Goal: Information Seeking & Learning: Check status

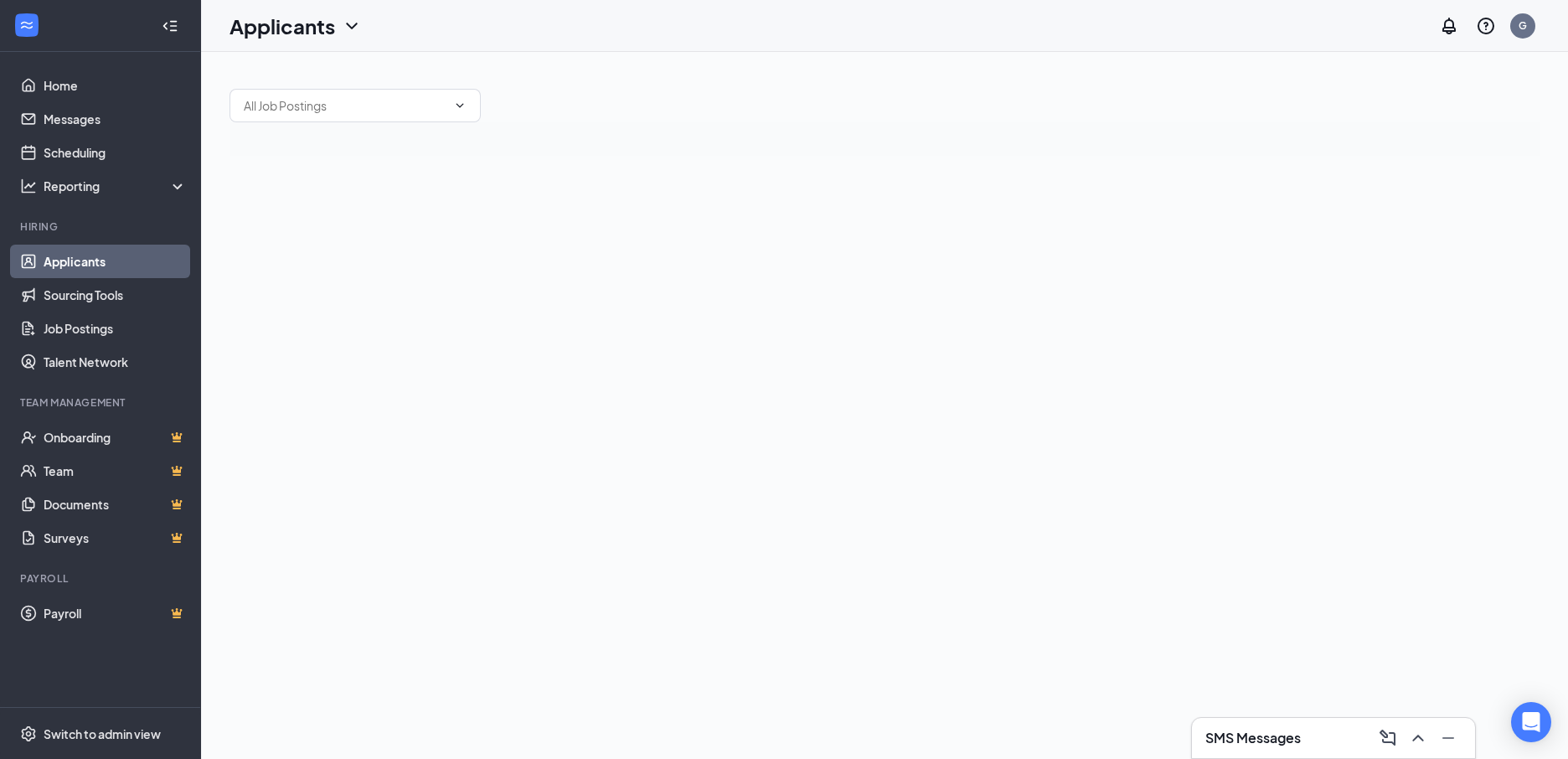
click at [1226, 743] on h3 "SMS Messages" at bounding box center [1253, 737] width 96 height 18
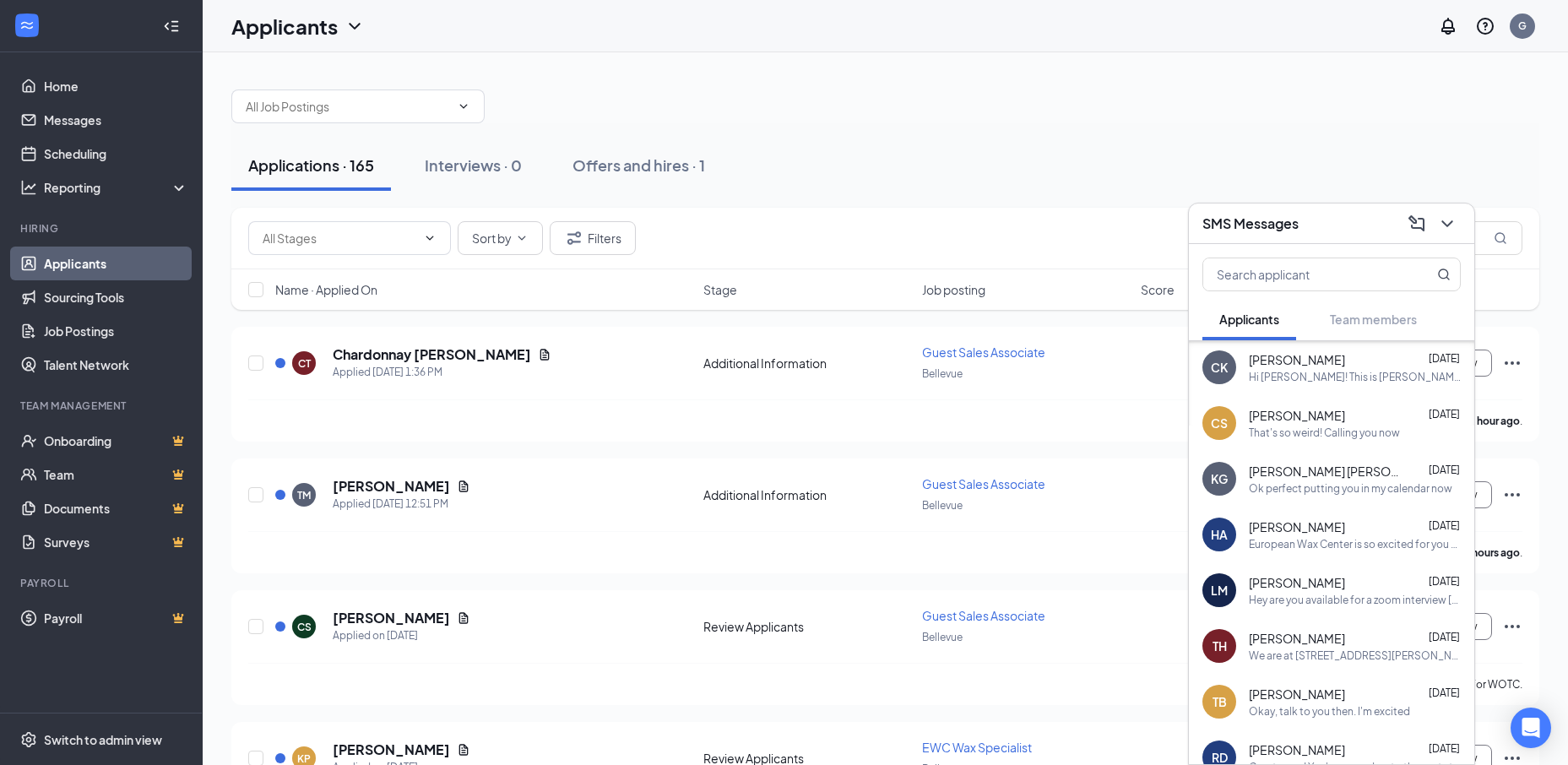
scroll to position [331, 0]
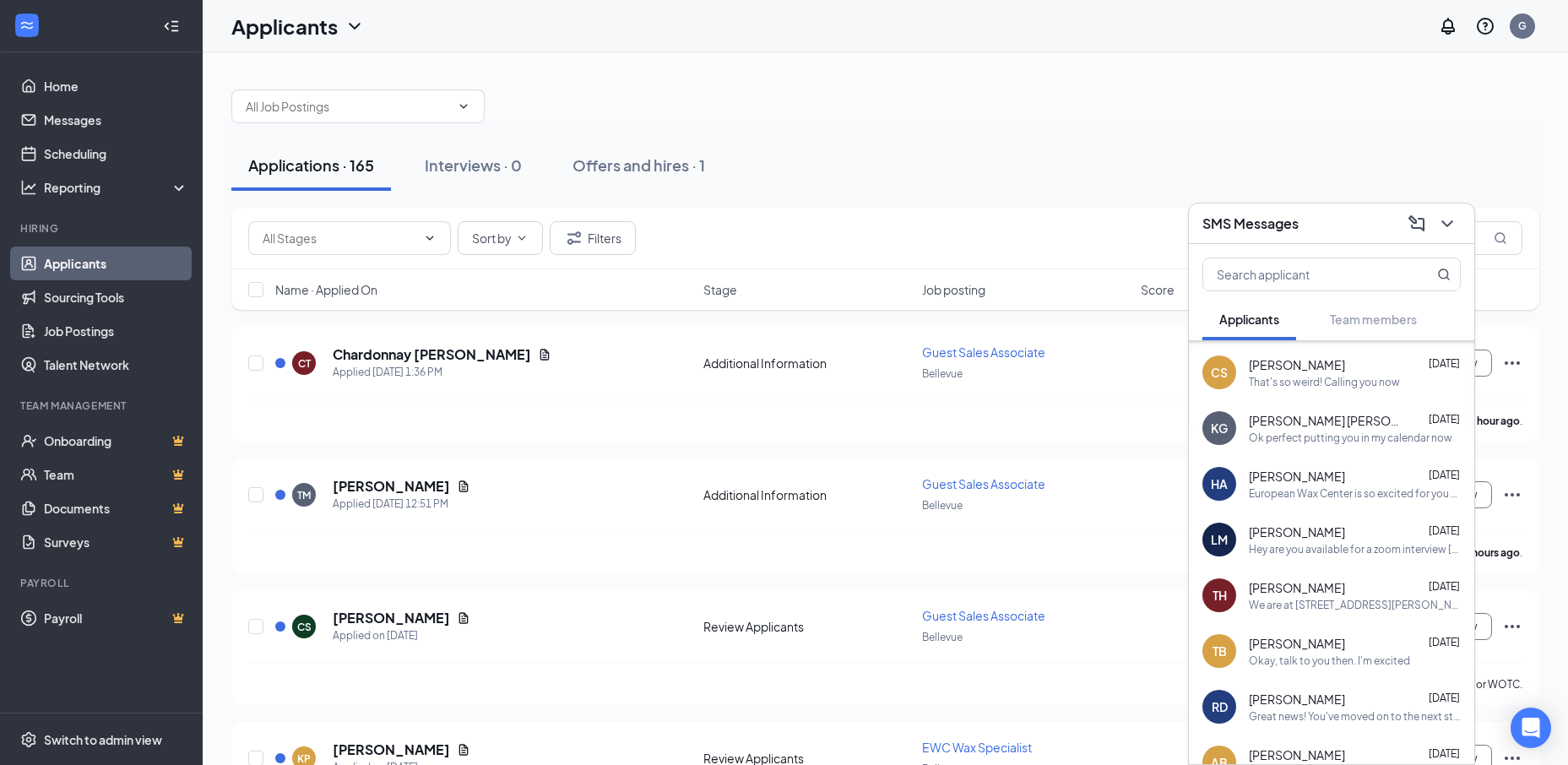
click at [1304, 602] on div "We are at 8135 Sawyer Brown Rd #702 Nashville, Tn 37221 We are directly across …" at bounding box center [1355, 604] width 212 height 14
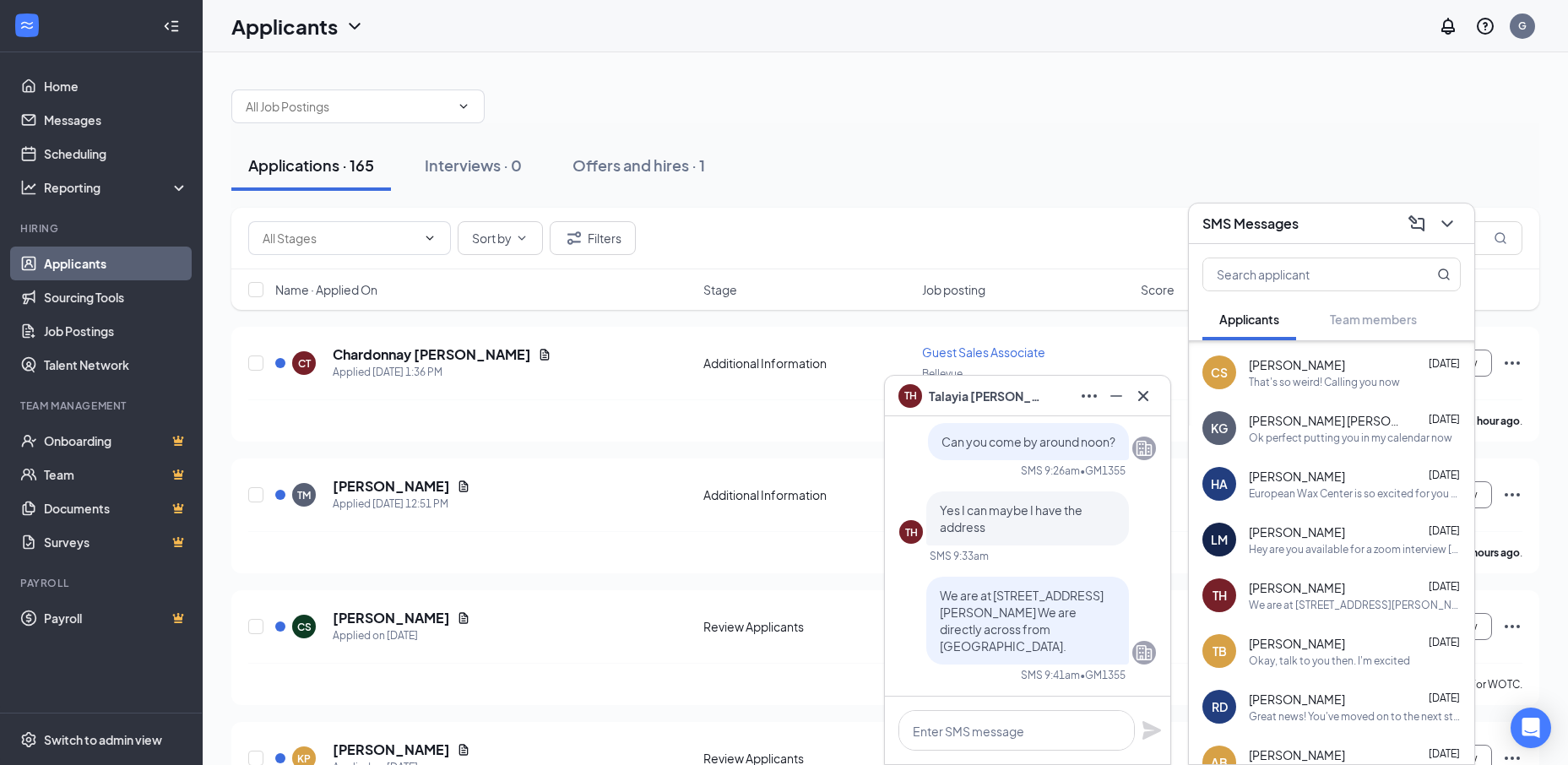
click at [891, 163] on div "Applications · 165 Interviews · 0 Offers and hires · 1" at bounding box center [885, 165] width 1308 height 51
drag, startPoint x: 860, startPoint y: 126, endPoint x: 898, endPoint y: 127, distance: 38.0
click at [870, 126] on div "Applications · 165 Interviews · 0 Offers and hires · 1" at bounding box center [885, 165] width 1308 height 84
click at [1437, 226] on icon "ChevronDown" at bounding box center [1447, 223] width 20 height 20
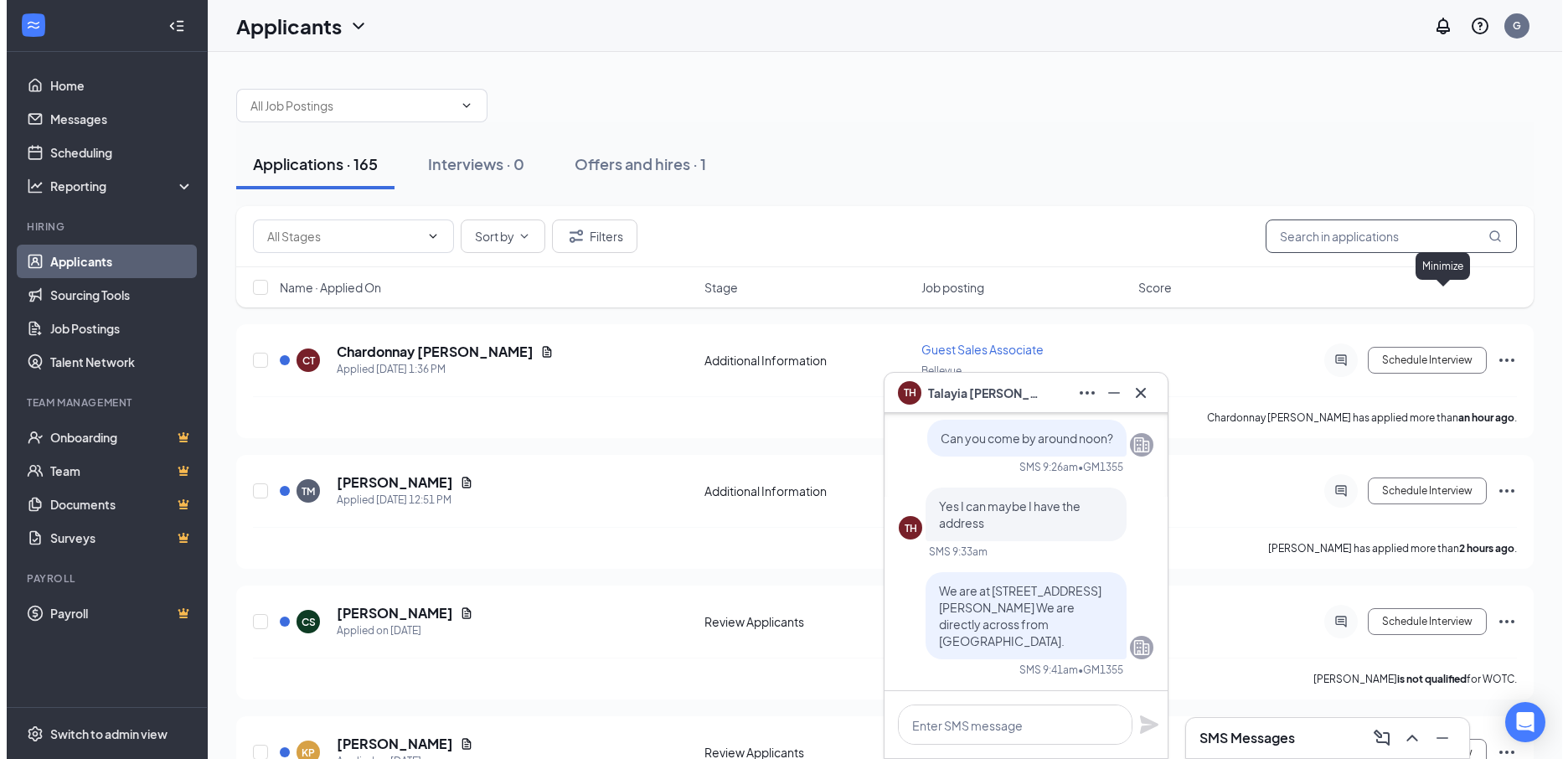
scroll to position [0, 0]
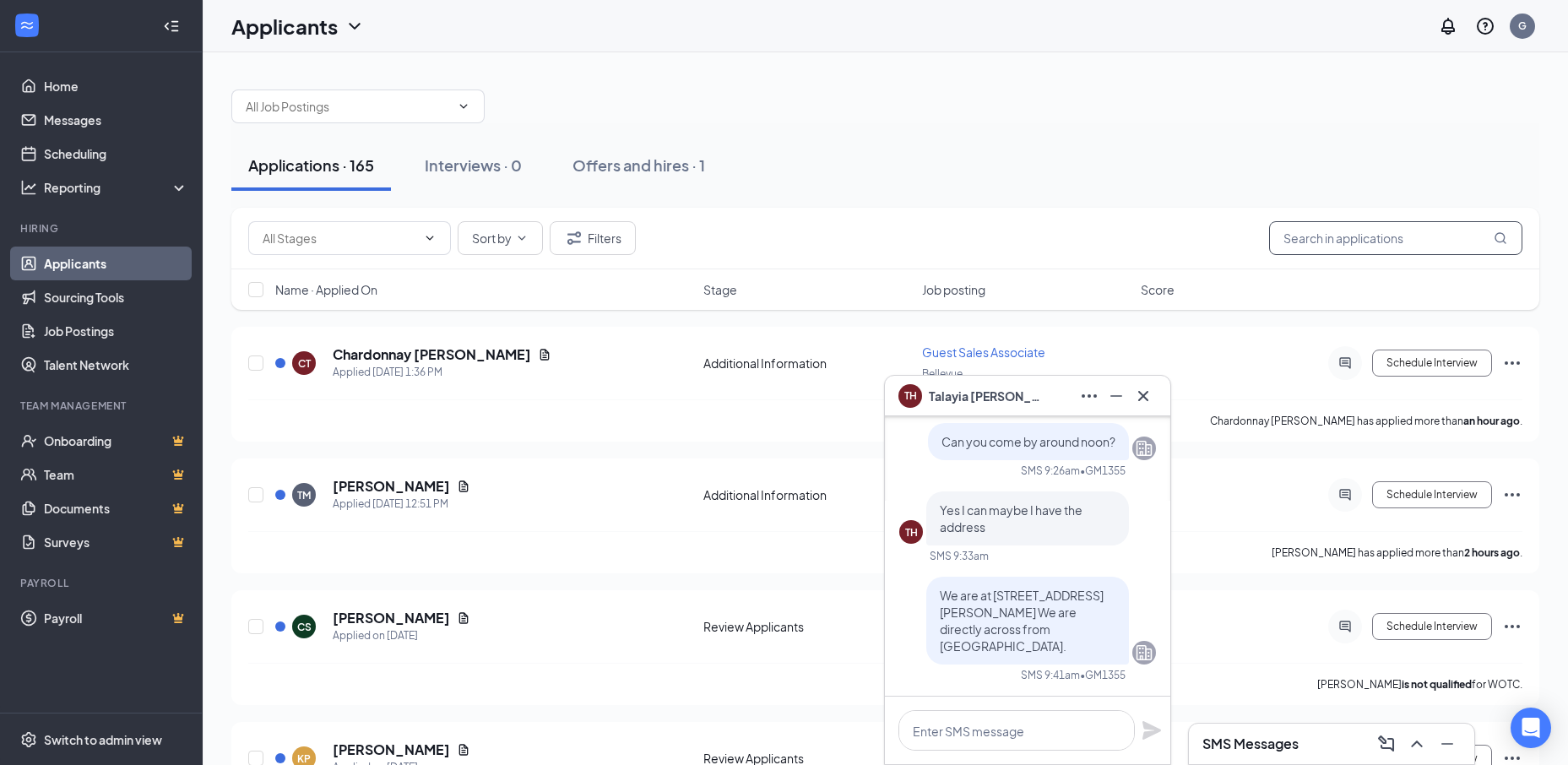
click at [1439, 228] on input "text" at bounding box center [1395, 237] width 253 height 33
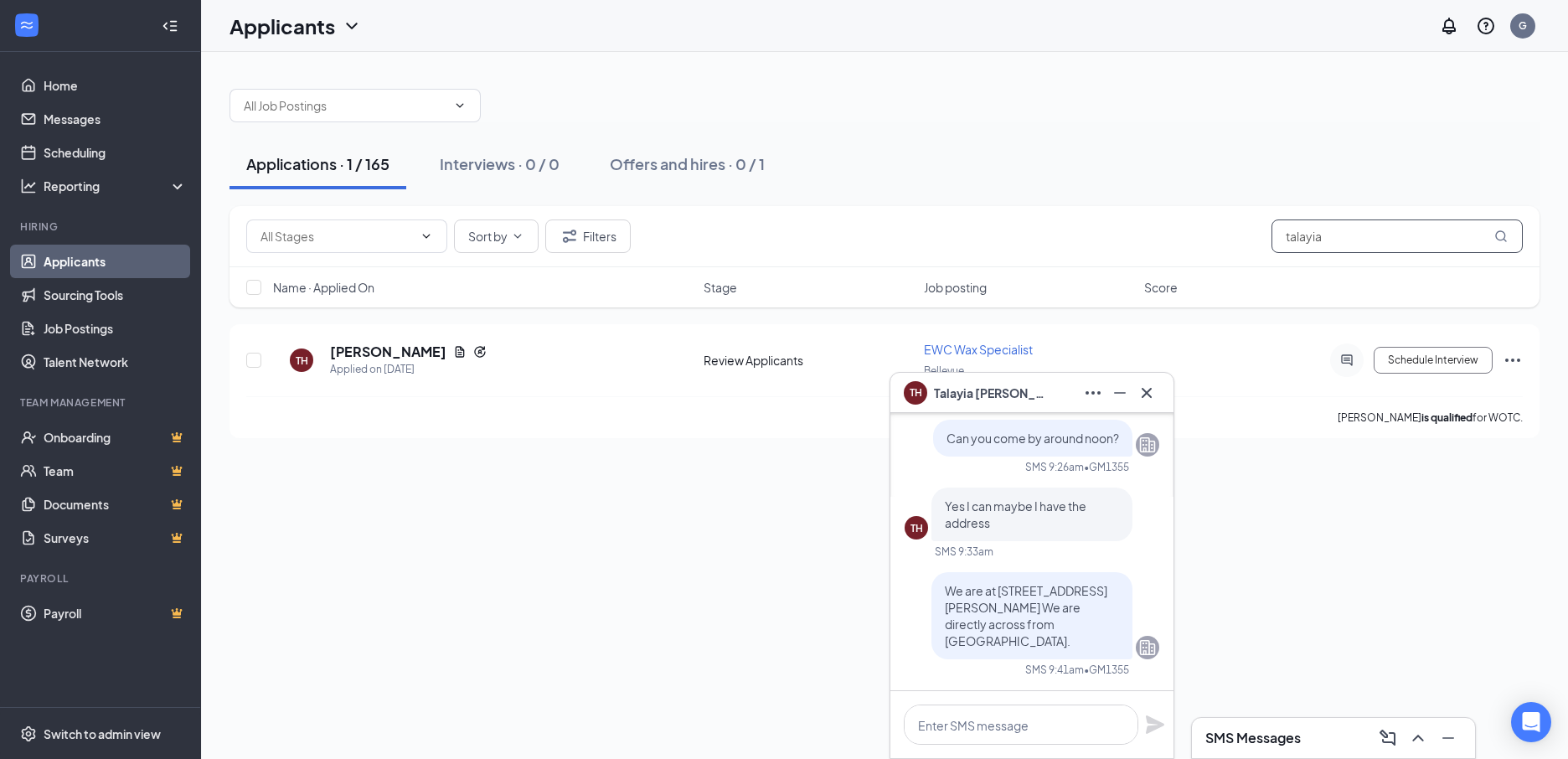
type input "talayia"
click at [1142, 395] on icon "Cross" at bounding box center [1147, 393] width 20 height 20
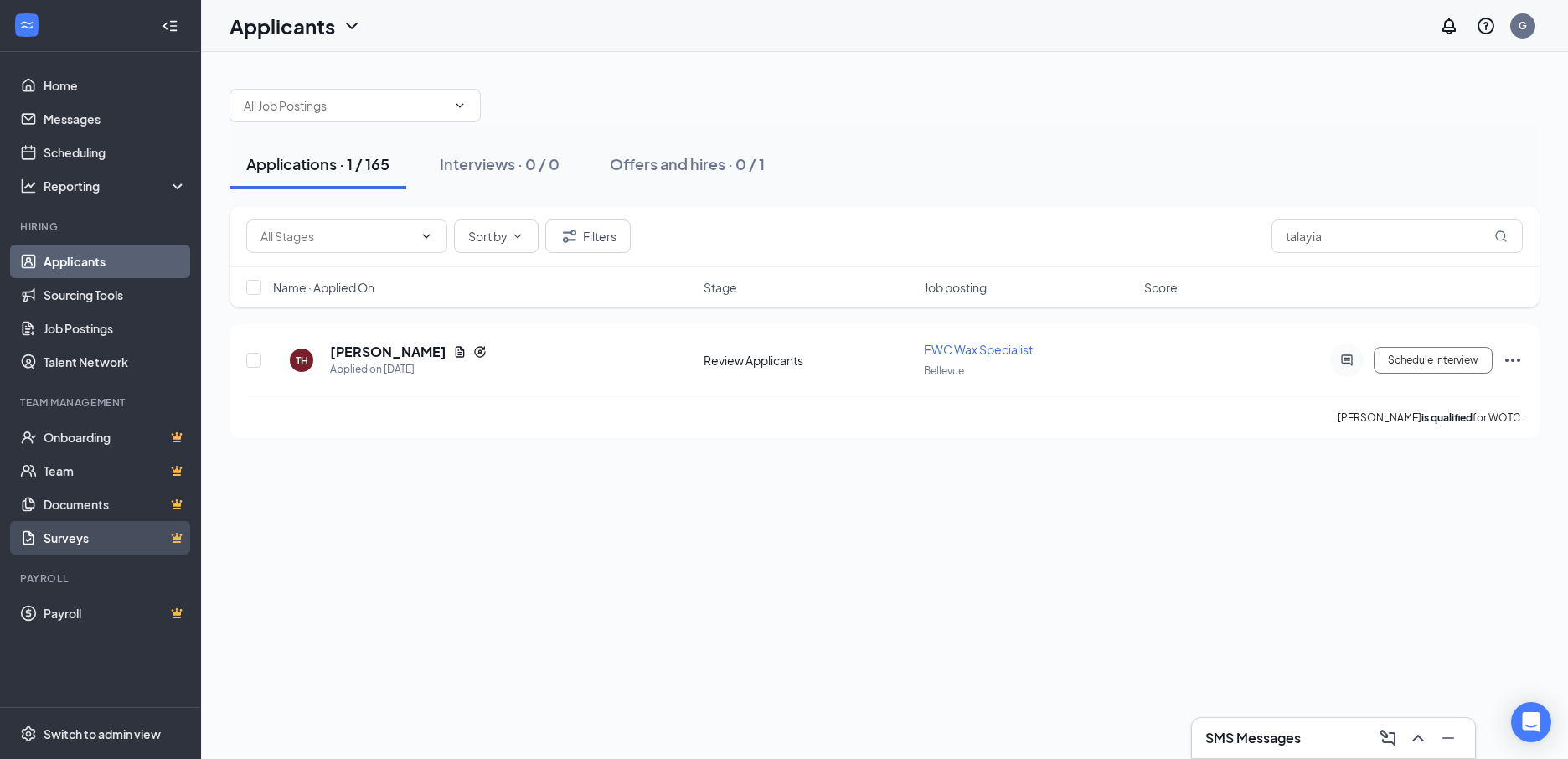
click at [61, 534] on link "Surveys" at bounding box center [115, 537] width 143 height 33
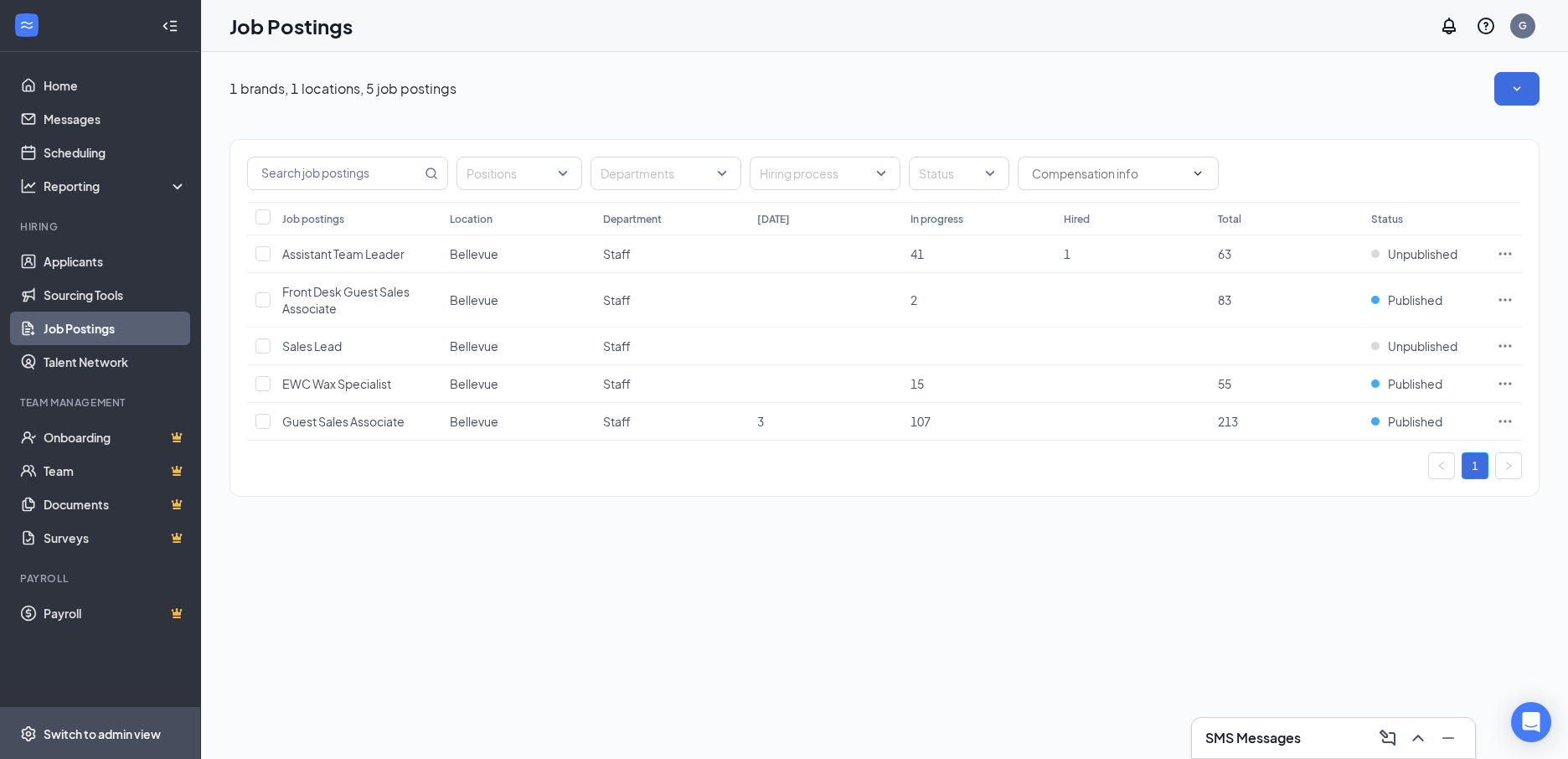
click at [133, 735] on div "Switch to admin view" at bounding box center [102, 734] width 118 height 17
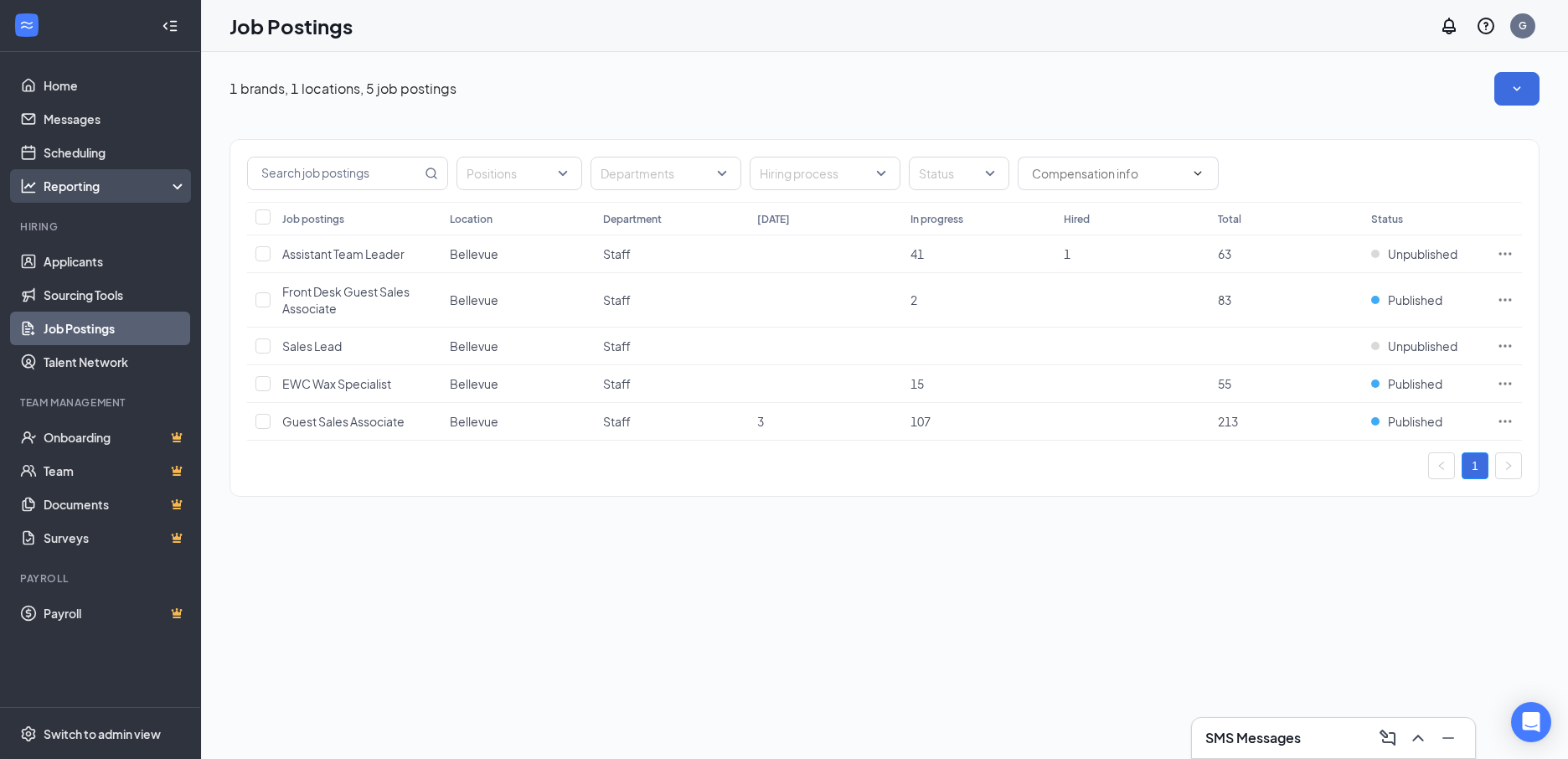
click at [69, 183] on div "Reporting" at bounding box center [116, 186] width 144 height 17
